Goal: Navigation & Orientation: Understand site structure

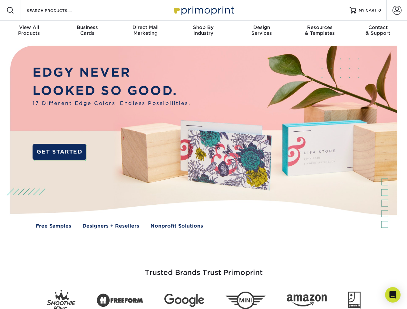
click at [203, 155] on img at bounding box center [203, 141] width 403 height 201
click at [10, 10] on span at bounding box center [10, 10] width 8 height 8
click at [397, 10] on span at bounding box center [397, 10] width 9 height 9
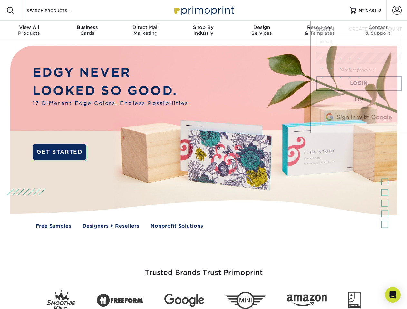
click at [29, 31] on div "View All Products" at bounding box center [29, 30] width 58 height 12
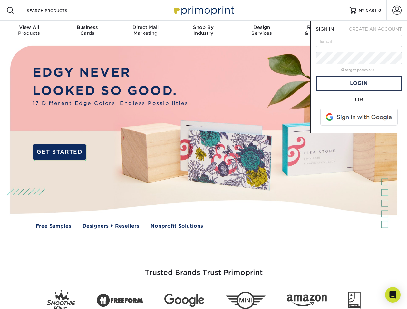
click at [87, 31] on div "Business Cards" at bounding box center [87, 30] width 58 height 12
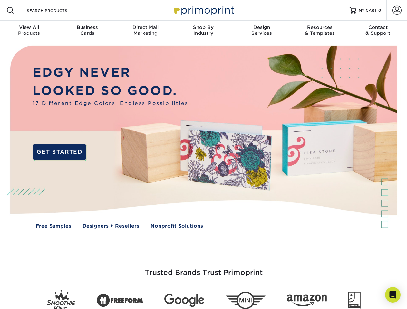
click at [145, 31] on div "Direct Mail Marketing" at bounding box center [145, 30] width 58 height 12
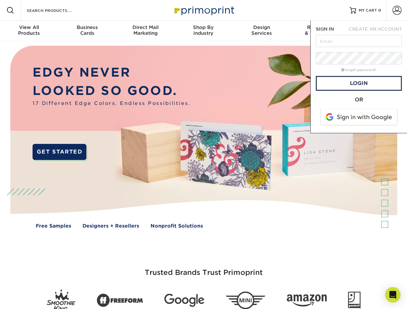
click at [203, 31] on div "Shop By Industry" at bounding box center [203, 30] width 58 height 12
click at [262, 31] on div "Design Services" at bounding box center [262, 30] width 58 height 12
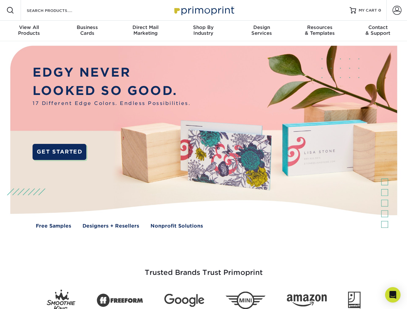
click at [320, 31] on span "SIGN IN" at bounding box center [325, 28] width 18 height 5
click at [378, 31] on div "Contact & Support" at bounding box center [378, 30] width 58 height 12
